Goal: Task Accomplishment & Management: Use online tool/utility

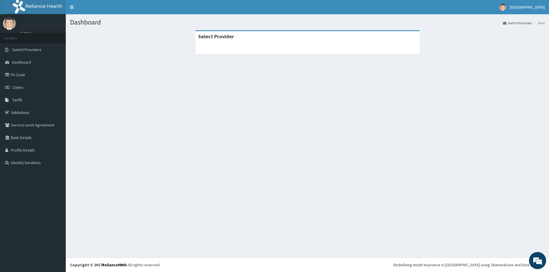
click at [30, 0] on img at bounding box center [40, 7] width 71 height 14
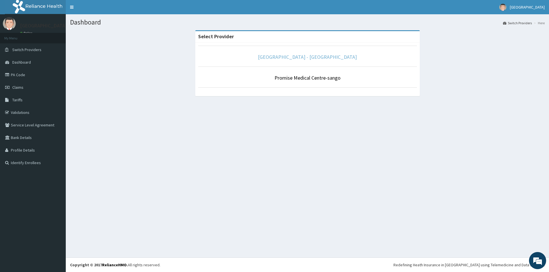
click at [283, 55] on link "Promise Medical Centre - Dopemu" at bounding box center [307, 57] width 99 height 7
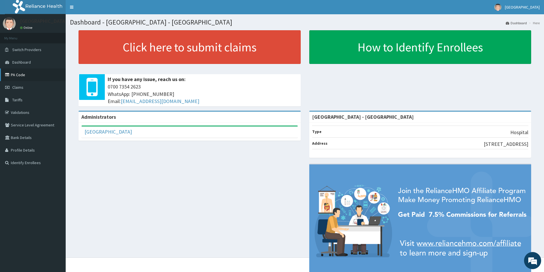
click at [38, 78] on link "PA Code" at bounding box center [33, 75] width 66 height 13
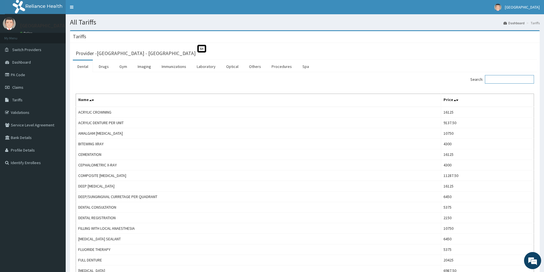
click at [500, 79] on input "Search:" at bounding box center [509, 79] width 49 height 9
click at [279, 63] on link "Procedures" at bounding box center [281, 67] width 29 height 12
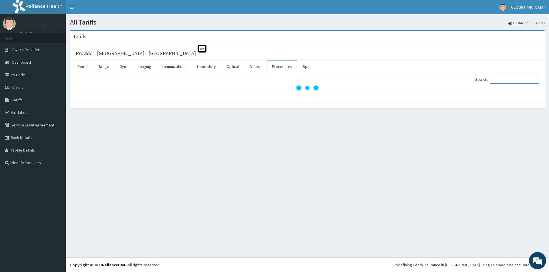
click at [518, 81] on input "Search:" at bounding box center [514, 79] width 49 height 9
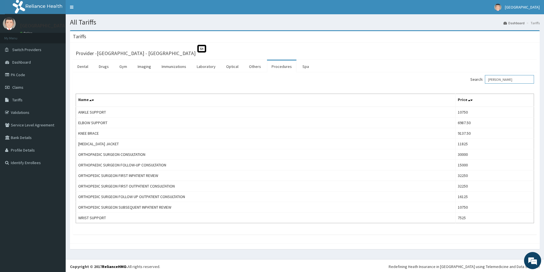
type input "ORTH"
click at [32, 74] on link "PA Code" at bounding box center [33, 75] width 66 height 13
